Goal: Navigation & Orientation: Find specific page/section

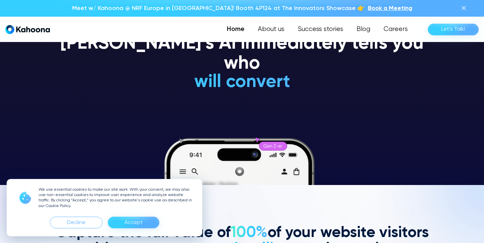
scroll to position [58, 0]
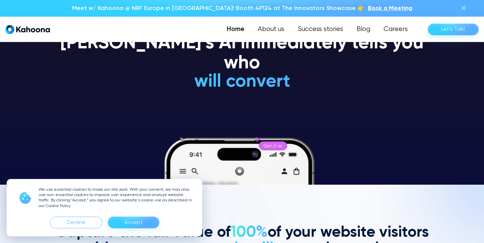
click at [122, 224] on div "Accept" at bounding box center [134, 222] width 52 height 12
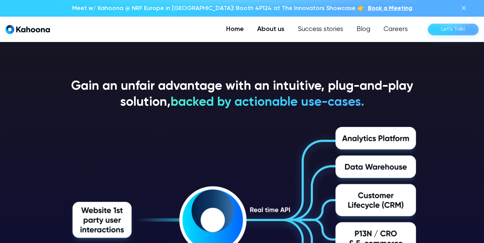
scroll to position [996, 0]
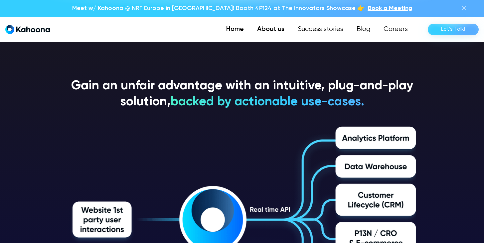
click at [275, 23] on link "About us" at bounding box center [271, 29] width 41 height 13
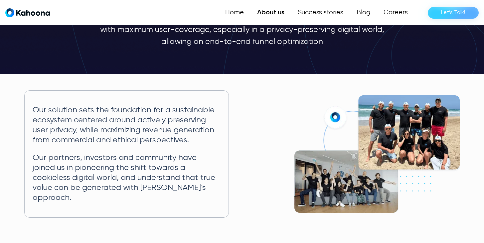
scroll to position [80, 0]
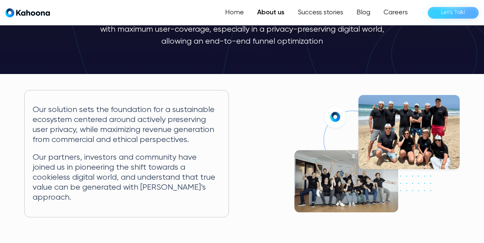
click at [386, 112] on img at bounding box center [376, 153] width 165 height 117
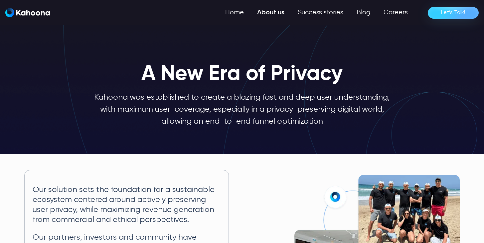
scroll to position [0, 0]
click at [370, 15] on link "Blog" at bounding box center [363, 12] width 27 height 13
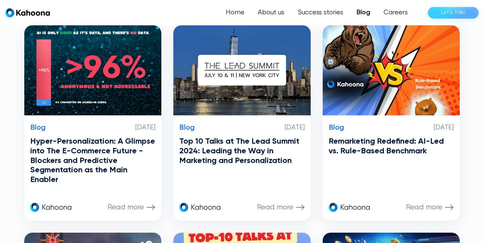
scroll to position [372, 0]
